Goal: Communication & Community: Answer question/provide support

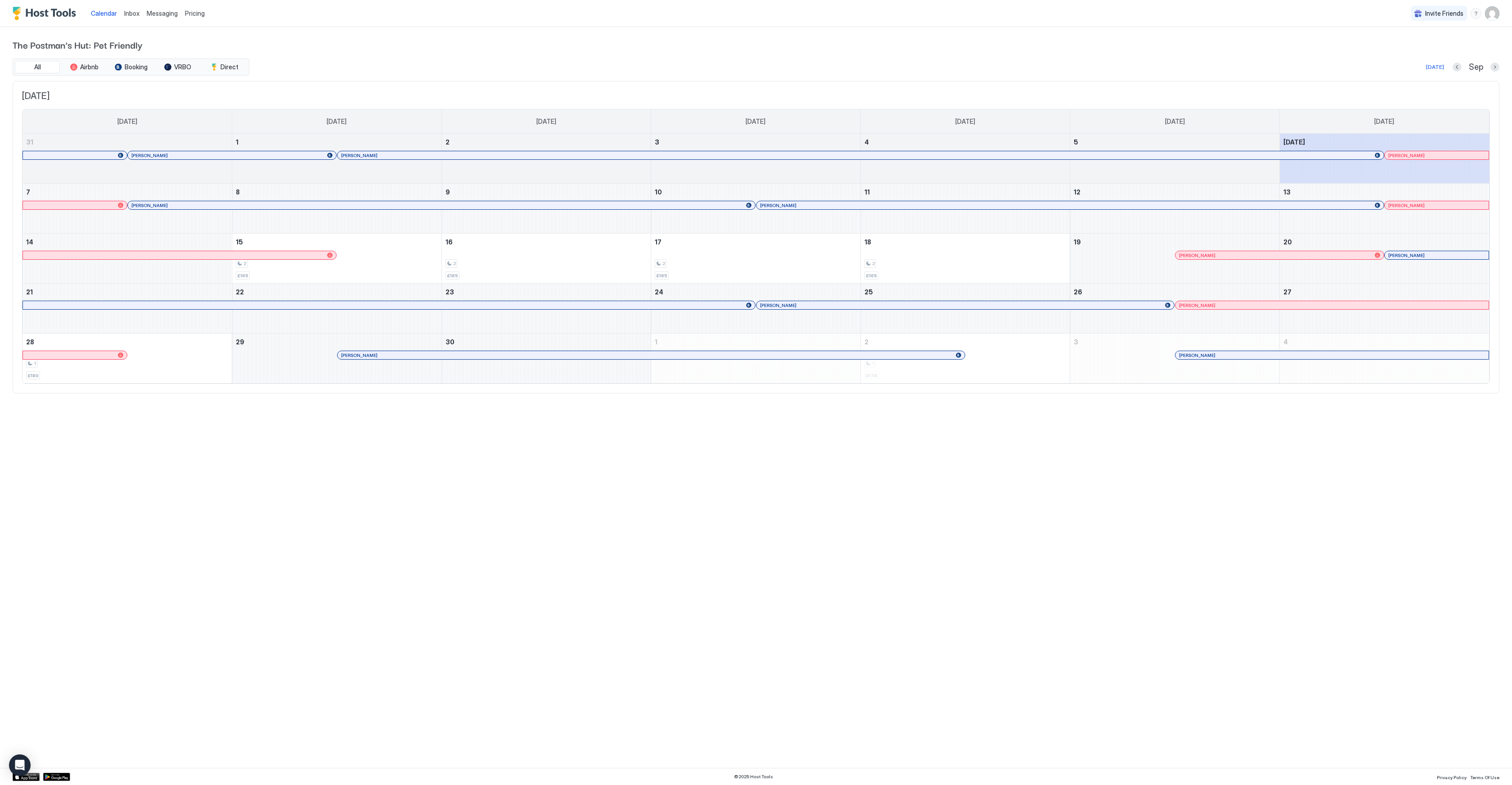
click at [138, 11] on span "Inbox" at bounding box center [132, 13] width 15 height 8
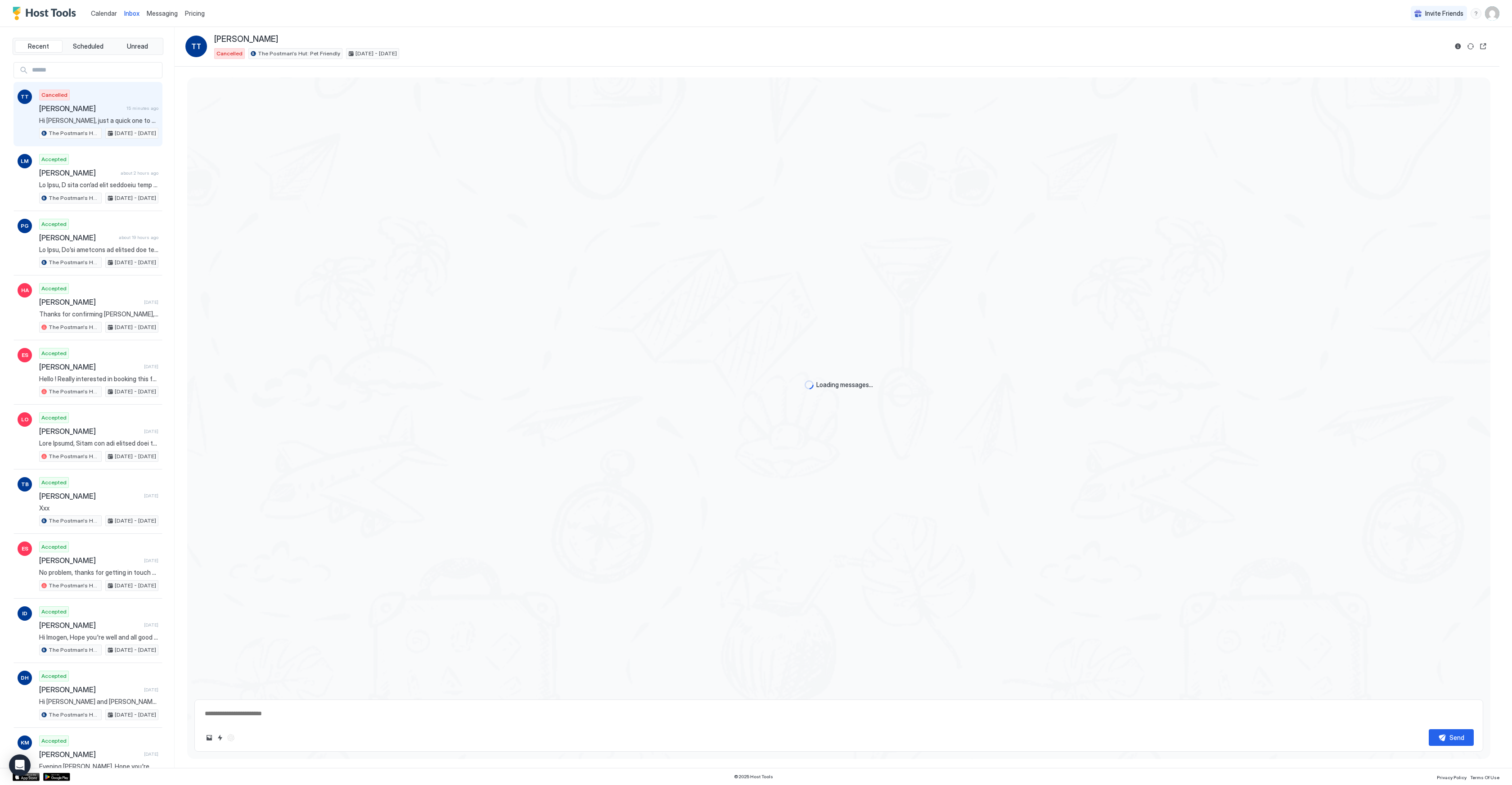
scroll to position [453, 0]
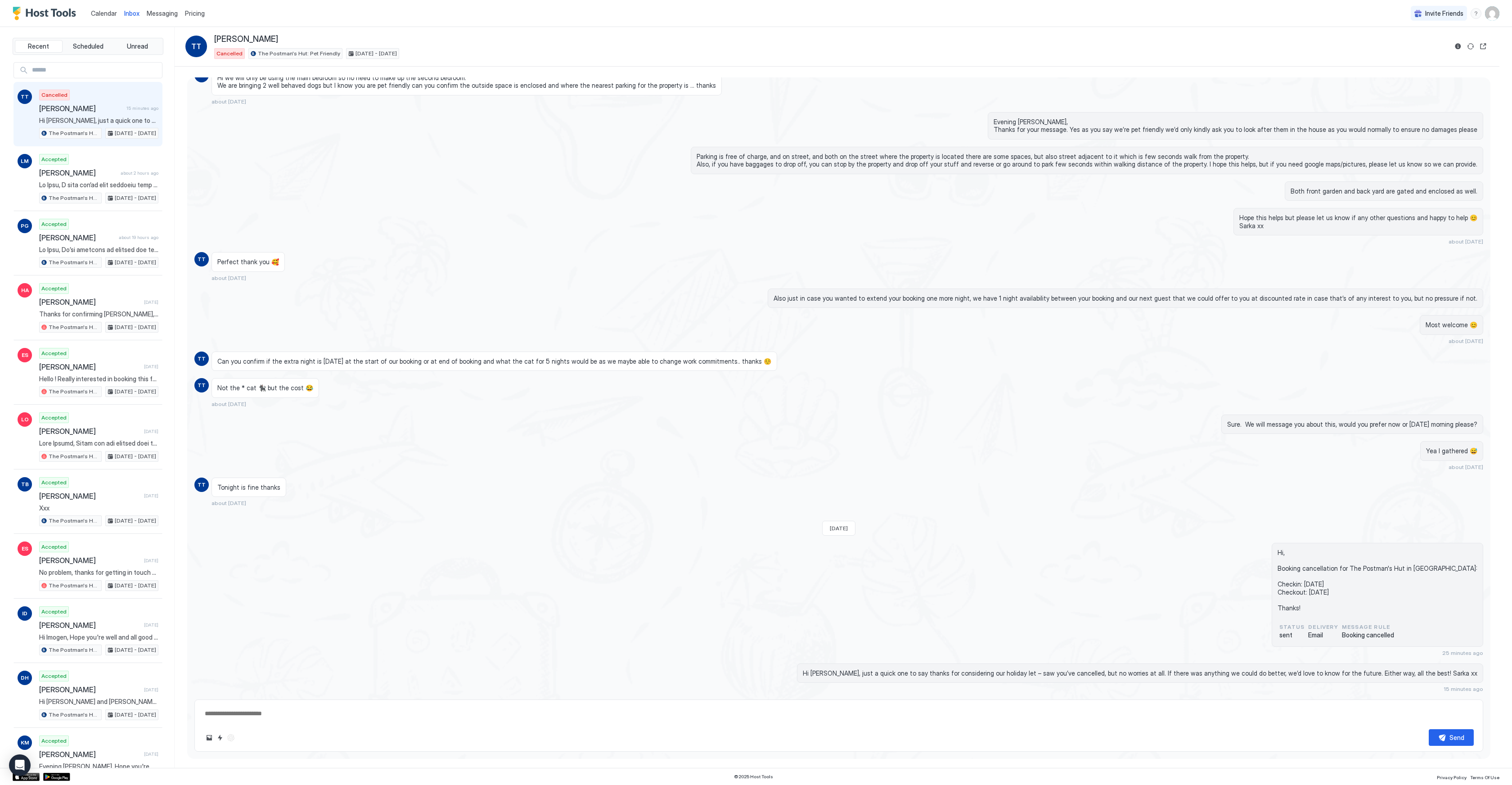
click at [107, 15] on span "Calendar" at bounding box center [104, 13] width 26 height 8
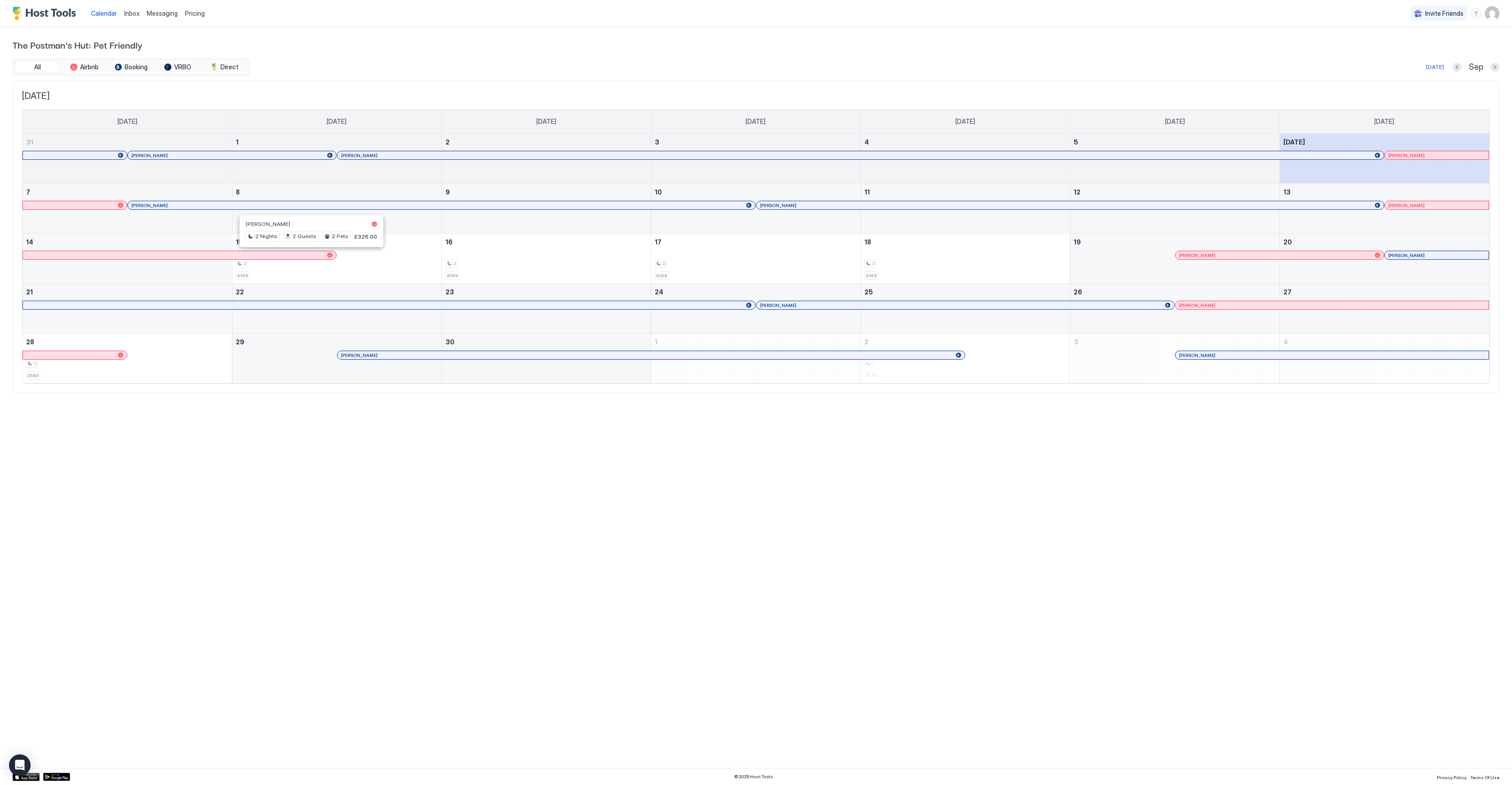
click at [311, 255] on div at bounding box center [311, 255] width 7 height 7
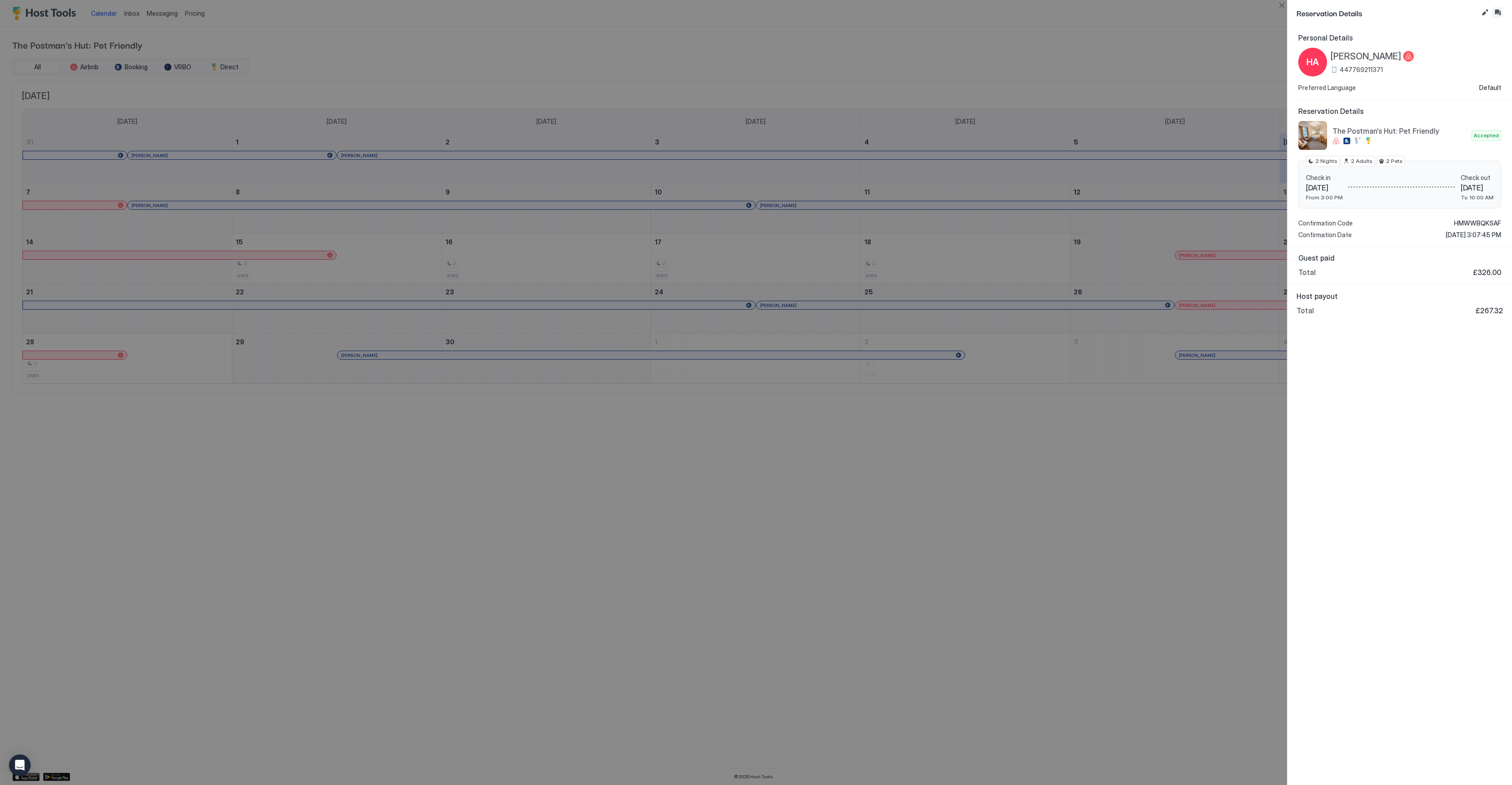
click at [1497, 14] on button "Inbox" at bounding box center [1497, 12] width 11 height 11
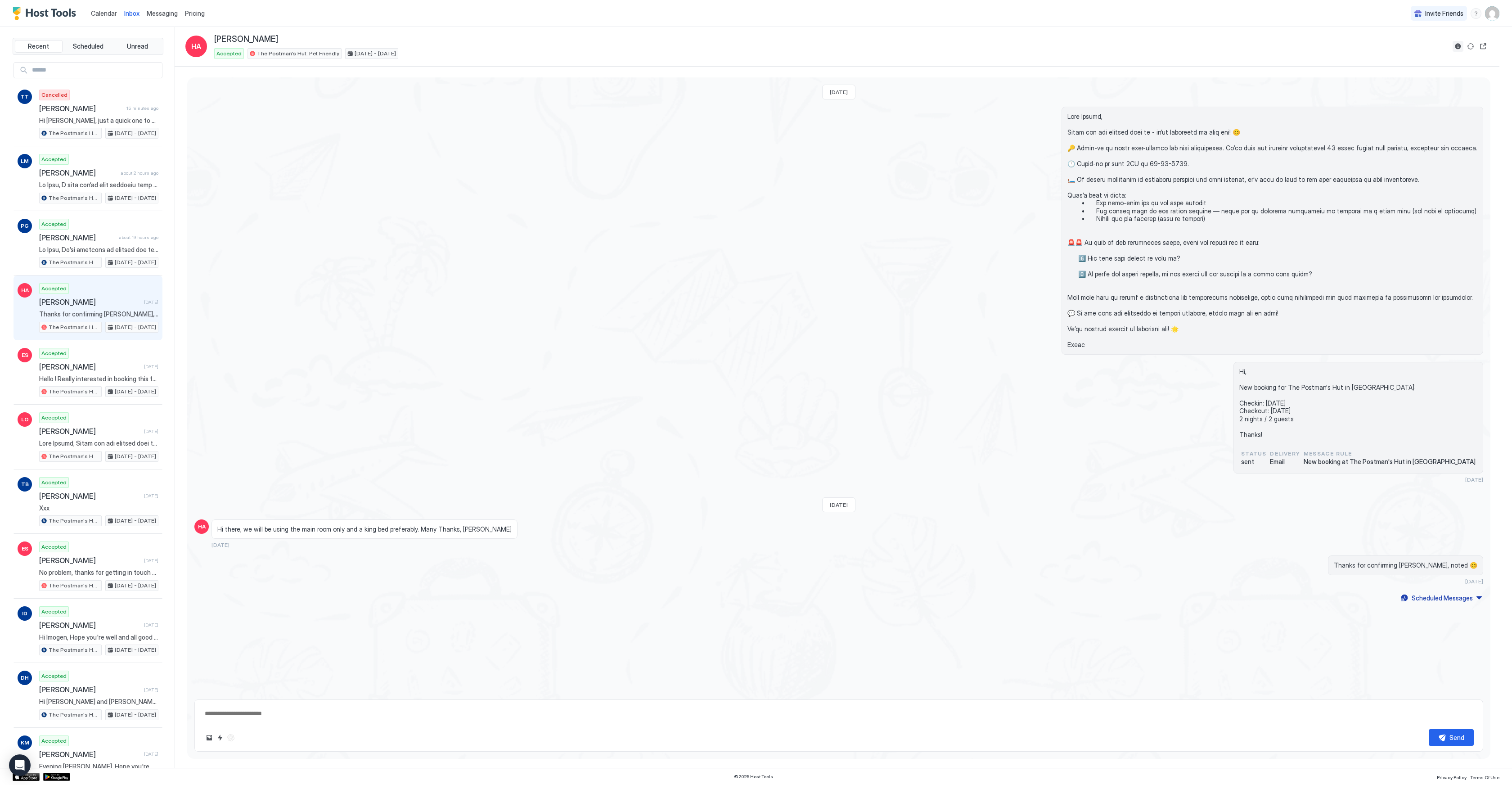
click at [1459, 50] on button "Reservation information" at bounding box center [1458, 46] width 11 height 11
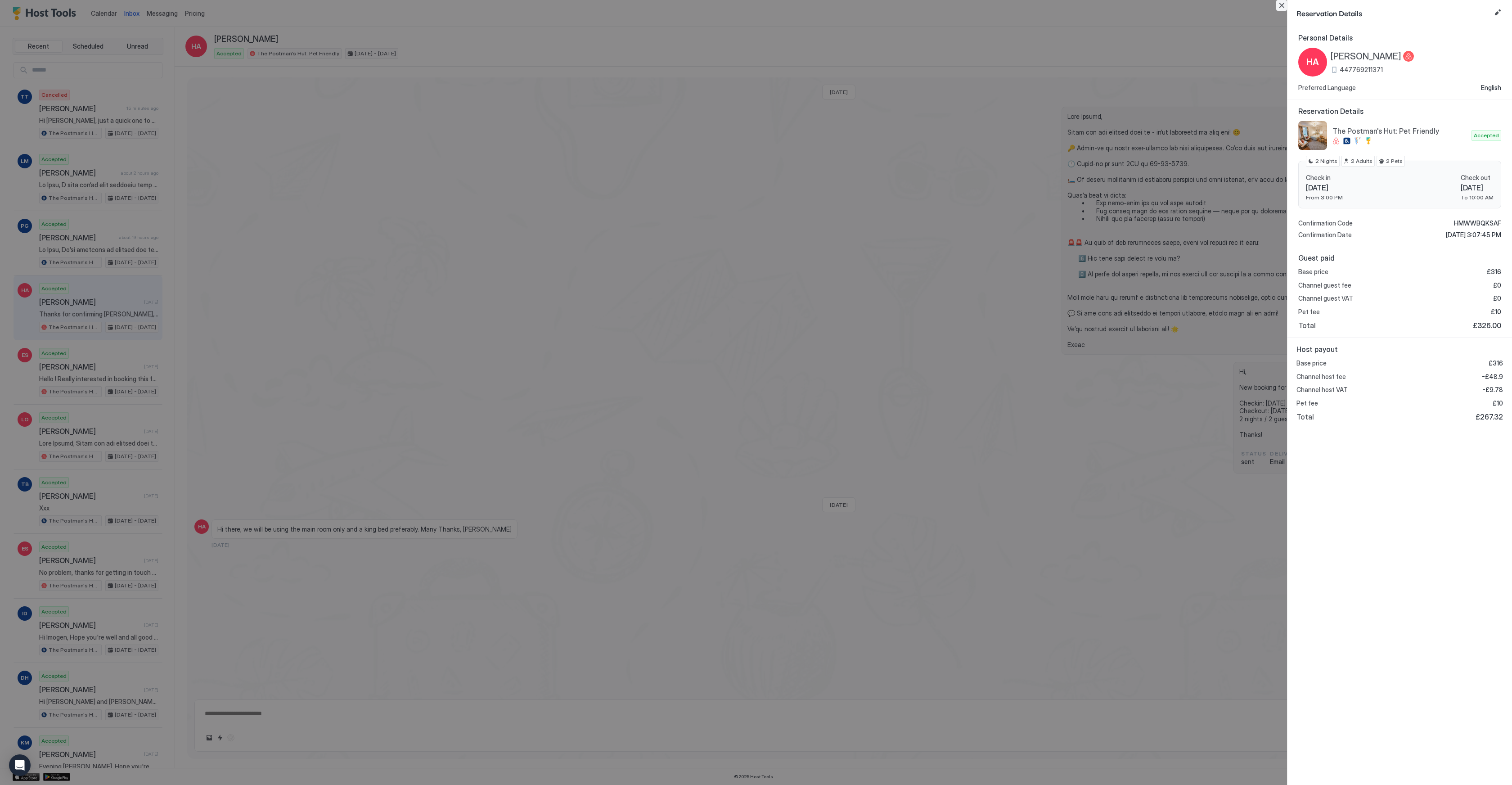
click at [1283, 6] on button "Close" at bounding box center [1281, 5] width 11 height 11
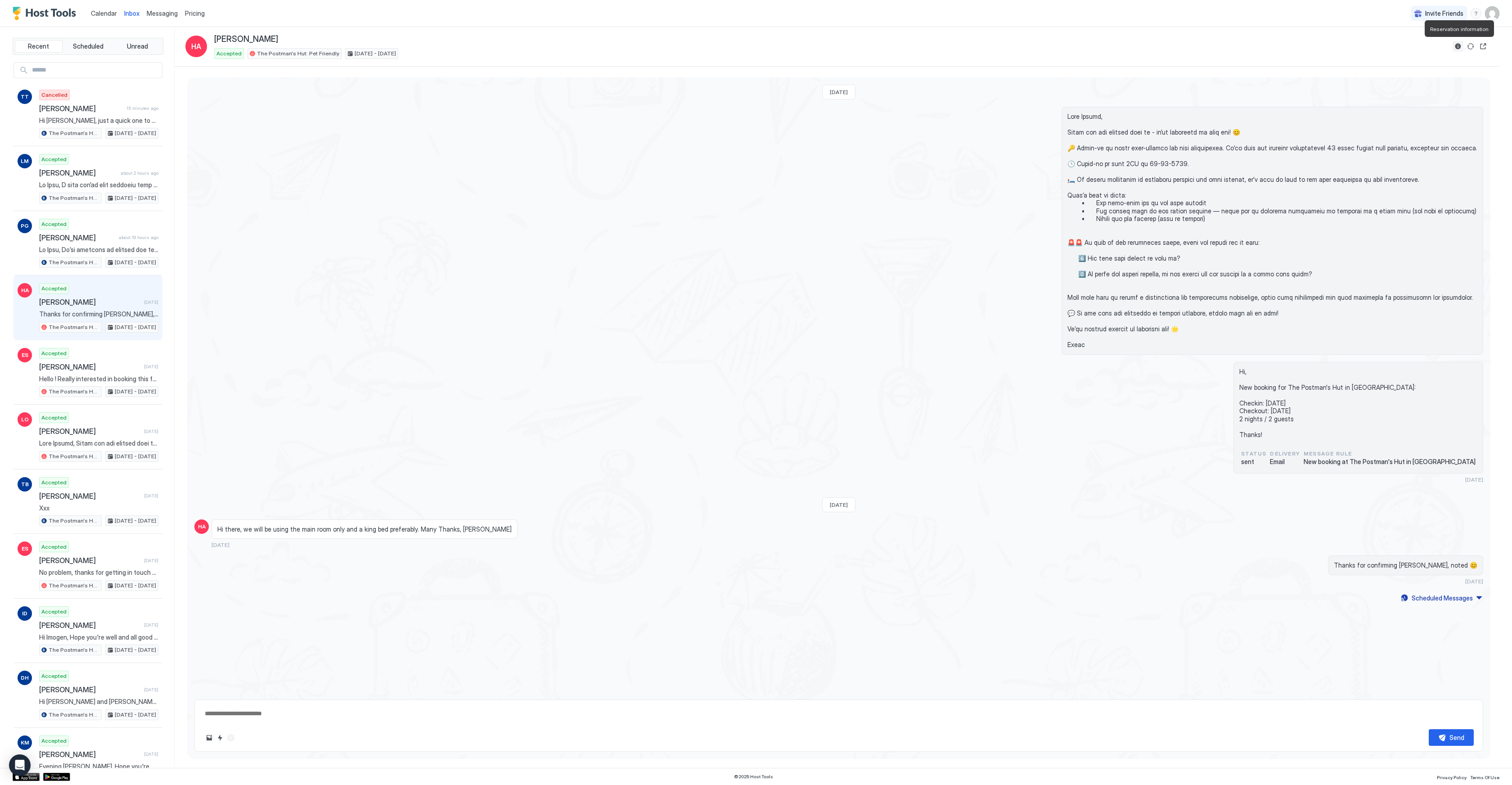
click at [1459, 46] on button "Reservation information" at bounding box center [1458, 46] width 11 height 11
type textarea "*"
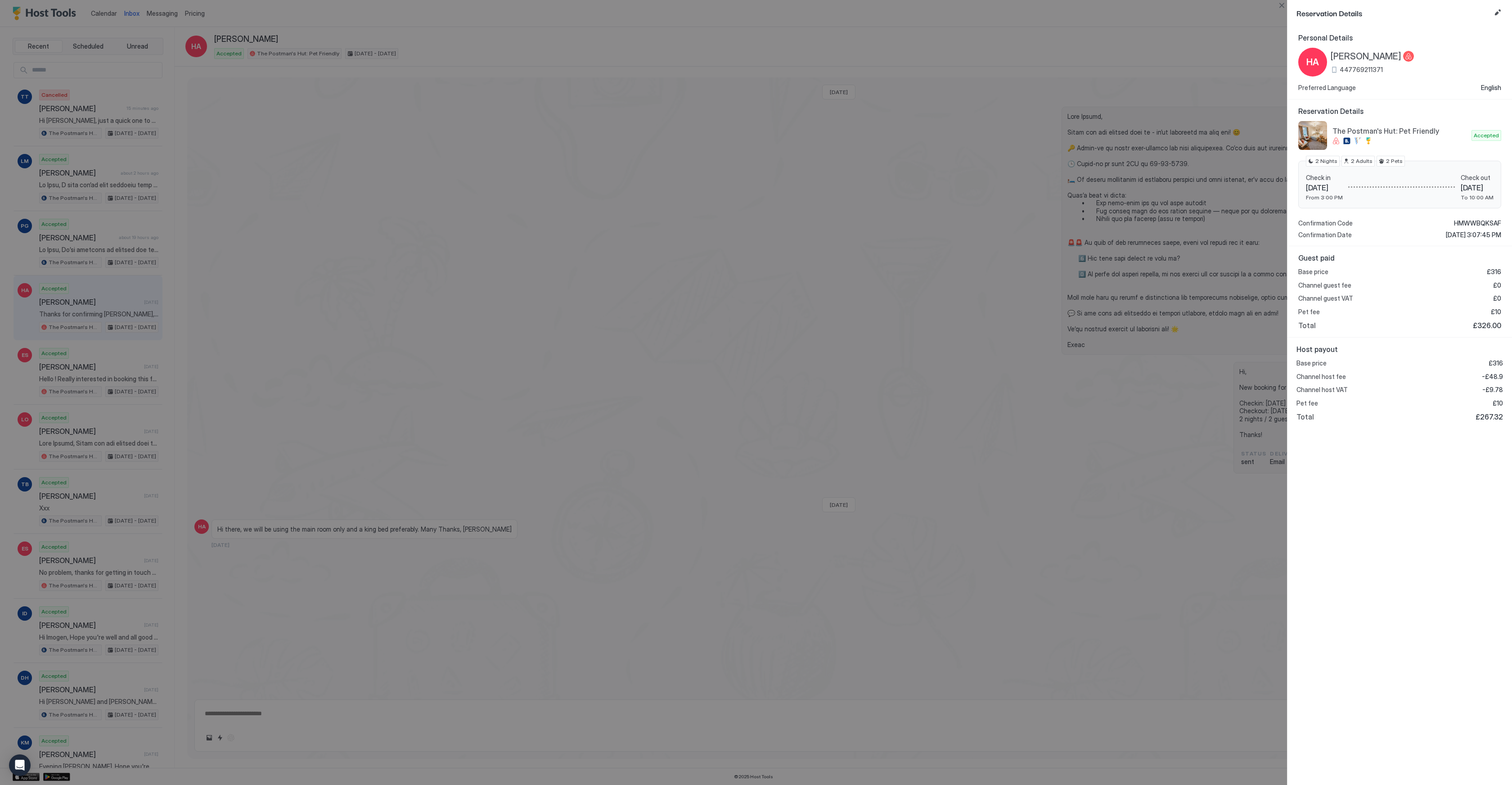
click at [1368, 66] on span "447769211371" at bounding box center [1361, 70] width 43 height 8
